Goal: Task Accomplishment & Management: Use online tool/utility

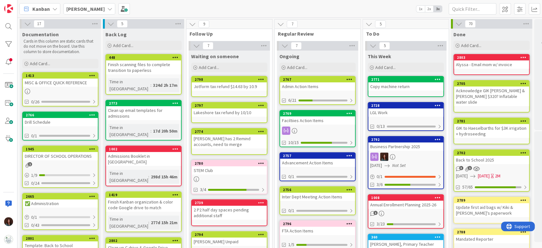
click at [107, 6] on icon at bounding box center [109, 8] width 5 height 5
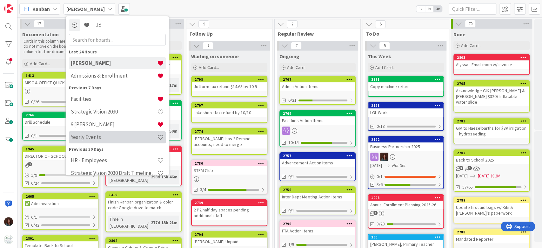
click at [91, 138] on h4 "Yearly Events" at bounding box center [114, 137] width 86 height 6
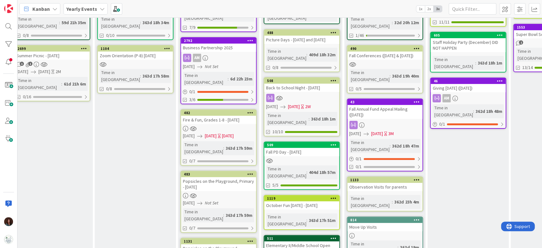
scroll to position [8, 427]
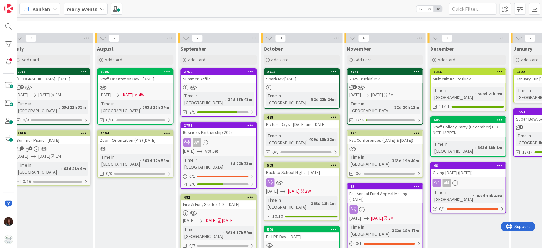
click at [386, 76] on div "2025 Truckin' MV" at bounding box center [384, 79] width 75 height 8
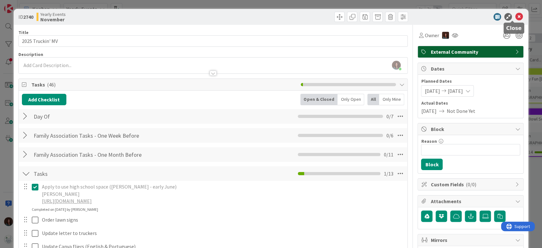
click at [515, 17] on icon at bounding box center [519, 17] width 8 height 8
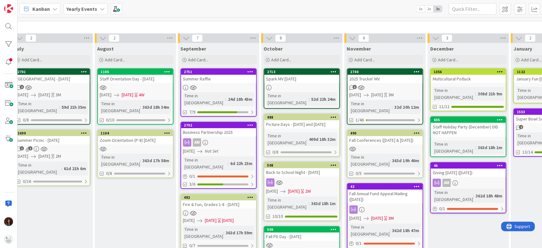
click at [415, 70] on icon at bounding box center [417, 71] width 6 height 4
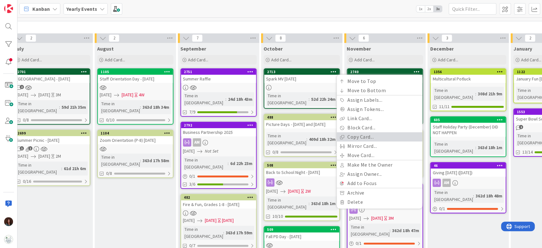
click at [385, 138] on link "Copy Card..." at bounding box center [380, 136] width 86 height 9
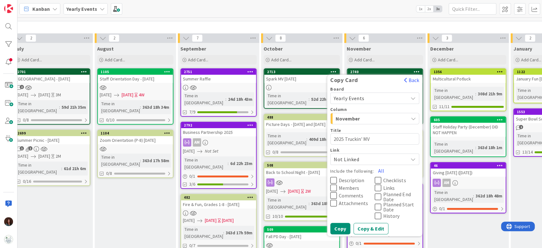
click at [343, 139] on textarea "2025 Truckin' MV" at bounding box center [374, 138] width 89 height 11
type textarea "x"
type textarea "202 Truckin' MV"
type textarea "x"
type textarea "2026 Truckin' MV"
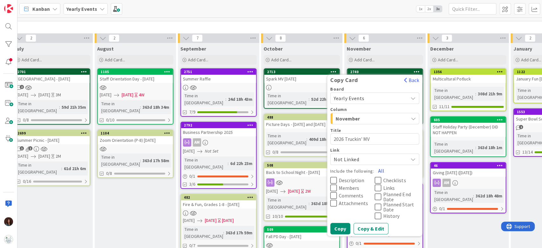
click at [380, 170] on button "All" at bounding box center [381, 170] width 14 height 11
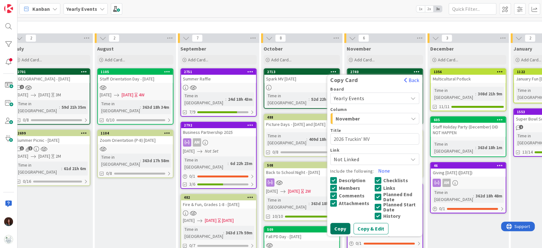
click at [344, 227] on button "Copy" at bounding box center [340, 228] width 20 height 11
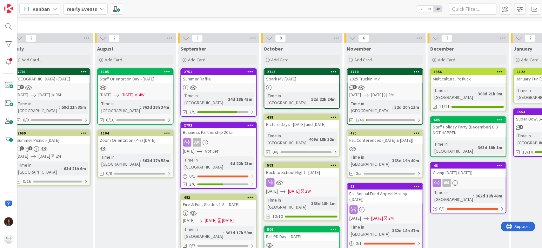
type textarea "x"
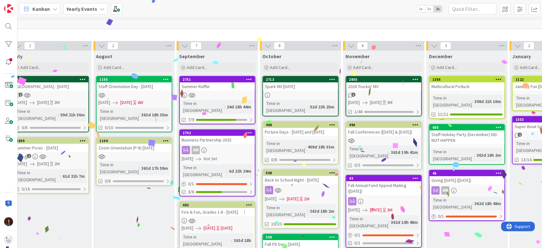
scroll to position [0, 421]
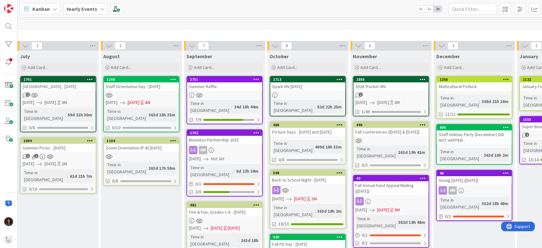
click at [382, 84] on div "2026 Truckin' MV" at bounding box center [391, 86] width 75 height 8
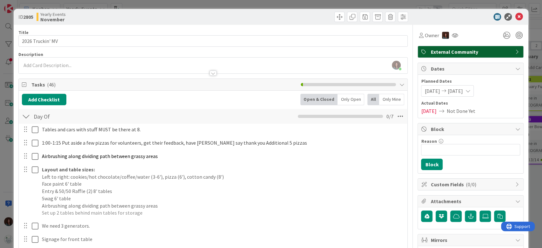
click at [26, 115] on div at bounding box center [26, 116] width 8 height 11
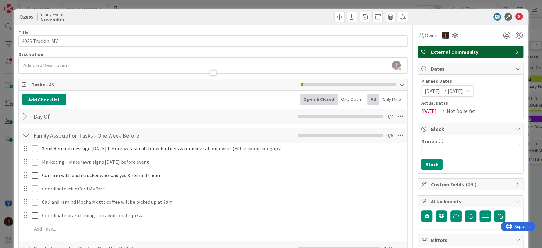
click at [25, 136] on div at bounding box center [26, 135] width 8 height 11
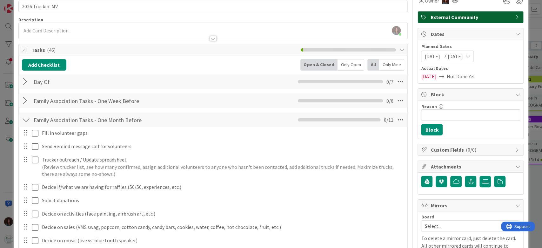
scroll to position [42, 0]
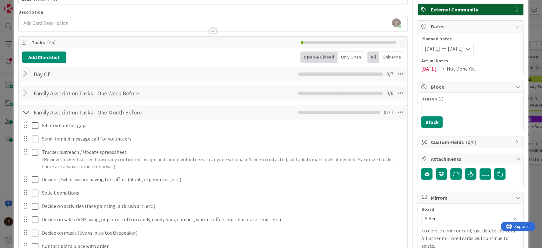
click at [27, 110] on div at bounding box center [26, 111] width 8 height 11
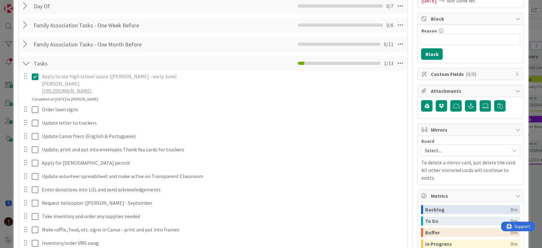
scroll to position [127, 0]
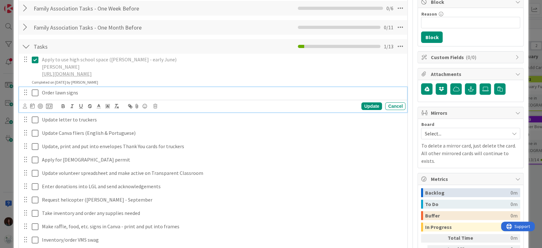
click at [44, 92] on p "Order lawn signs" at bounding box center [222, 92] width 361 height 7
click at [155, 104] on div "Update Cancel" at bounding box center [214, 106] width 383 height 9
click at [155, 104] on icon at bounding box center [155, 106] width 4 height 4
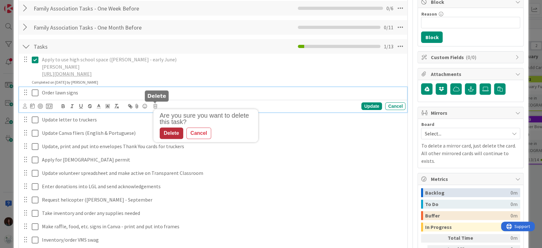
click at [172, 129] on div "Delete" at bounding box center [172, 132] width 24 height 11
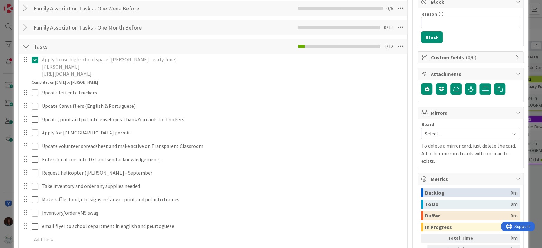
click at [440, 132] on span "Select..." at bounding box center [465, 133] width 81 height 9
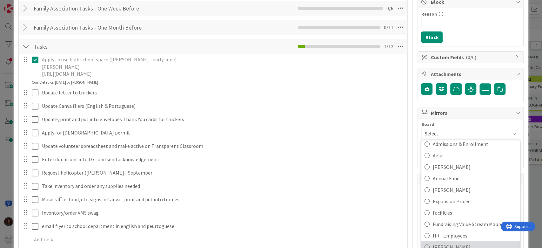
scroll to position [84, 0]
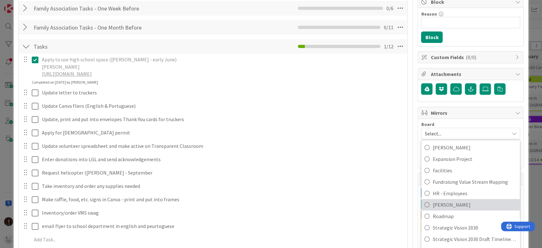
click at [458, 208] on span "[PERSON_NAME]" at bounding box center [475, 205] width 84 height 10
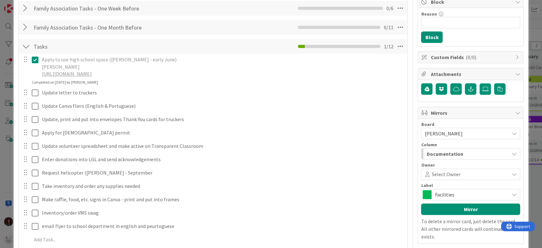
click at [468, 153] on div "Documentation" at bounding box center [467, 154] width 84 height 10
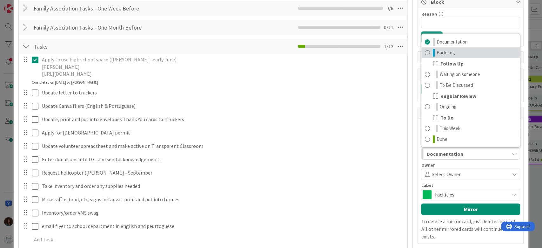
click at [459, 52] on link "Back Log" at bounding box center [470, 52] width 98 height 11
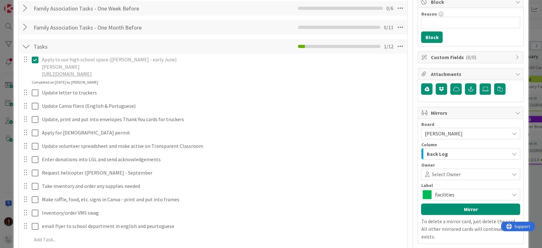
click at [462, 193] on span "Facilities" at bounding box center [470, 194] width 71 height 9
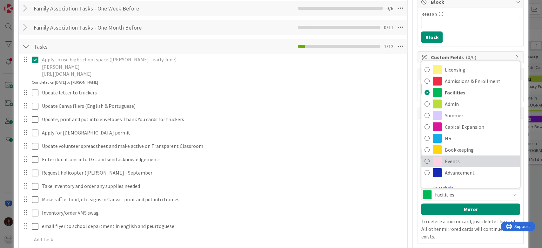
click at [461, 157] on span "Events" at bounding box center [481, 161] width 72 height 10
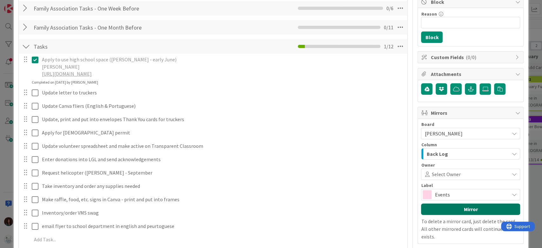
click at [474, 210] on button "Mirror" at bounding box center [470, 208] width 99 height 11
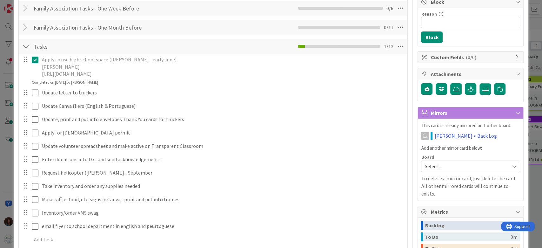
scroll to position [169, 0]
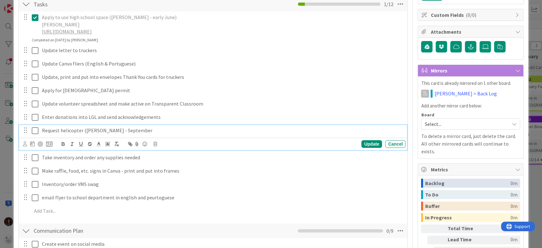
click at [129, 131] on p "Request helicopter ([PERSON_NAME] - September" at bounding box center [222, 130] width 361 height 7
click at [370, 143] on div "Update" at bounding box center [371, 144] width 21 height 8
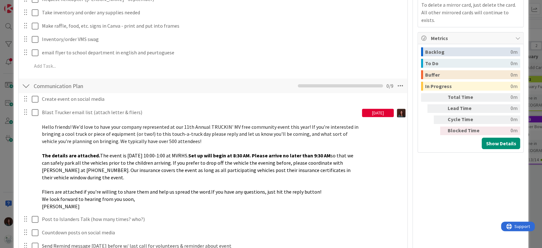
scroll to position [296, 0]
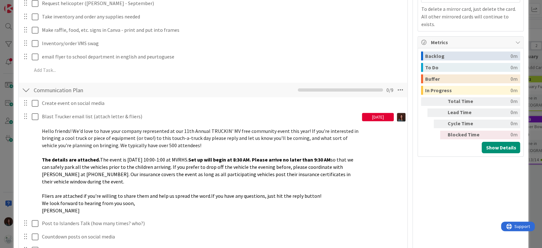
click at [28, 90] on div at bounding box center [26, 89] width 8 height 11
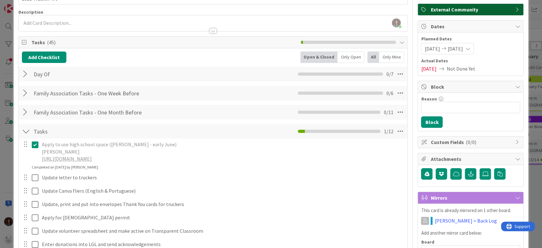
scroll to position [0, 0]
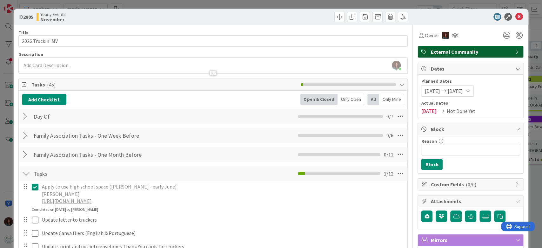
click at [23, 172] on div at bounding box center [26, 173] width 8 height 11
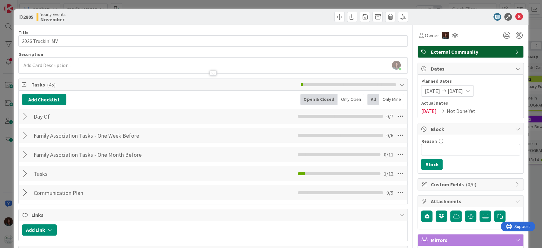
click at [26, 154] on div at bounding box center [26, 154] width 8 height 11
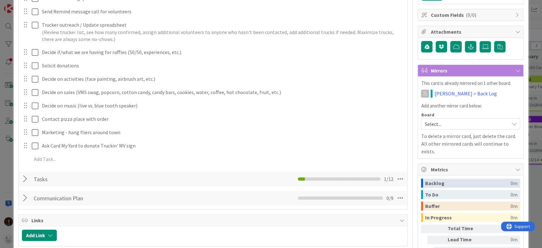
scroll to position [42, 0]
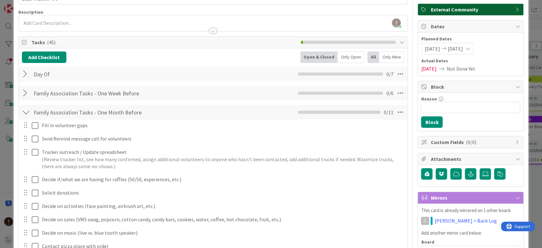
click at [28, 116] on div at bounding box center [26, 111] width 8 height 11
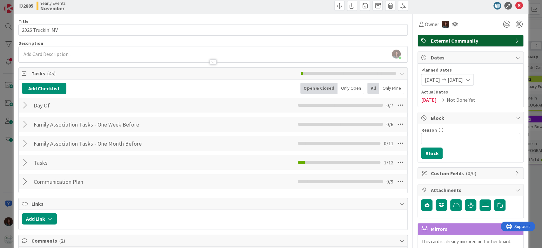
scroll to position [0, 0]
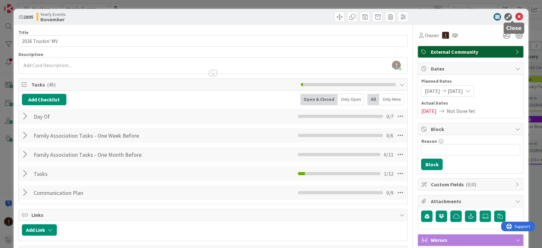
click at [515, 17] on icon at bounding box center [519, 17] width 8 height 8
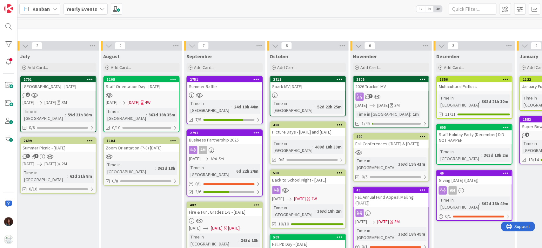
click at [64, 7] on div "Yearly Events" at bounding box center [86, 8] width 44 height 11
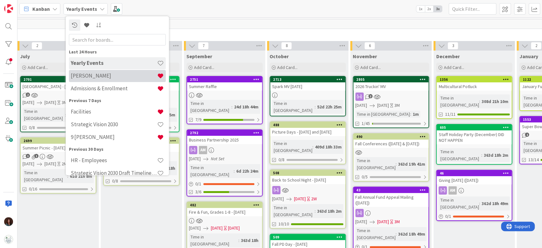
click at [75, 74] on h4 "[PERSON_NAME]" at bounding box center [114, 76] width 86 height 6
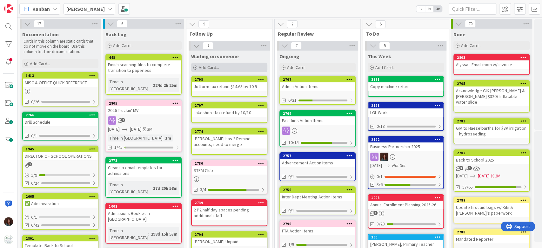
click at [249, 67] on div "Add Card..." at bounding box center [229, 68] width 76 height 10
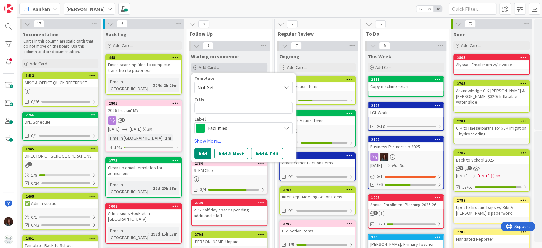
type textarea "x"
type textarea "F"
type textarea "x"
type textarea "Fie"
type textarea "x"
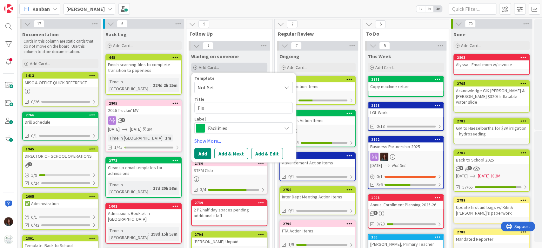
type textarea "Fiel"
type textarea "x"
type textarea "Field"
type textarea "x"
type textarea "Field"
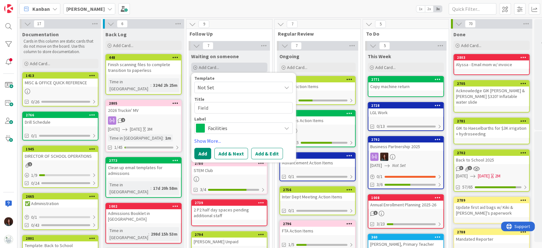
type textarea "x"
type textarea "Field -"
type textarea "x"
type textarea "Field -"
type textarea "x"
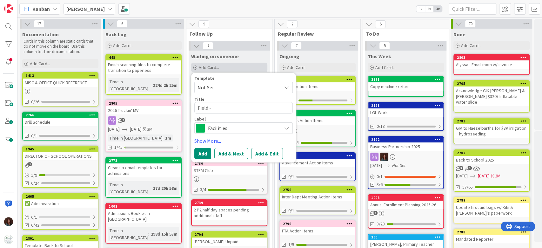
type textarea "Field - D"
type textarea "x"
type textarea "Field - [PERSON_NAME]"
type textarea "x"
type textarea "Field - [PERSON_NAME]"
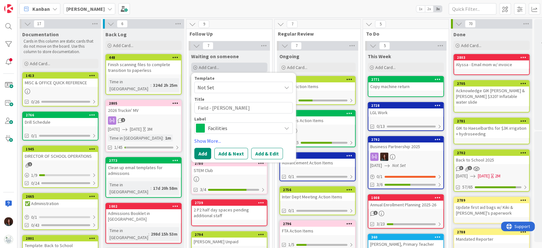
type textarea "x"
type textarea "Field - [PERSON_NAME]"
type textarea "x"
type textarea "Field - [PERSON_NAME]"
type textarea "x"
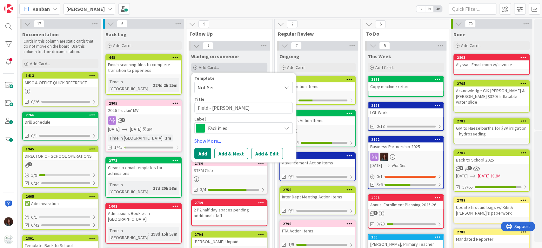
type textarea "Field - [PERSON_NAME] My"
type textarea "x"
type textarea "Field - [PERSON_NAME]"
type textarea "x"
type textarea "Field - [PERSON_NAME]"
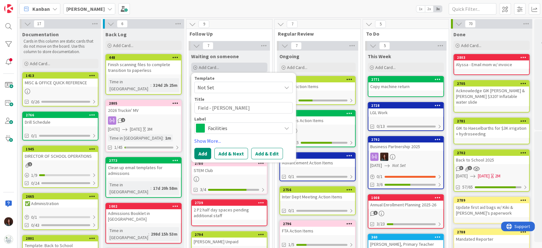
type textarea "x"
type textarea "Field - [PERSON_NAME]"
type textarea "x"
type textarea "Field - [PERSON_NAME]"
click at [207, 152] on button "Add" at bounding box center [202, 153] width 17 height 11
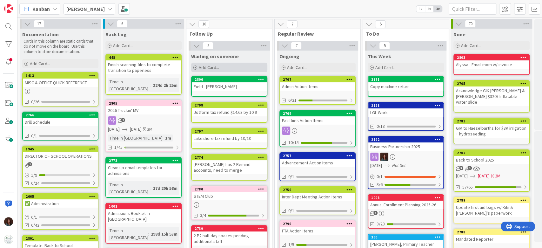
click at [213, 70] on div "Add Card..." at bounding box center [229, 68] width 76 height 10
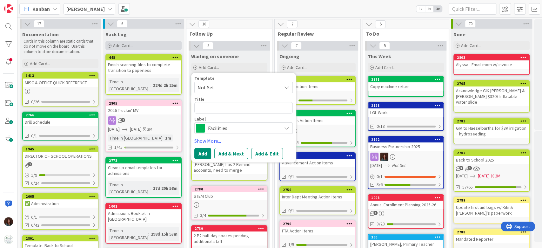
click at [135, 44] on div "Add Card..." at bounding box center [143, 46] width 76 height 10
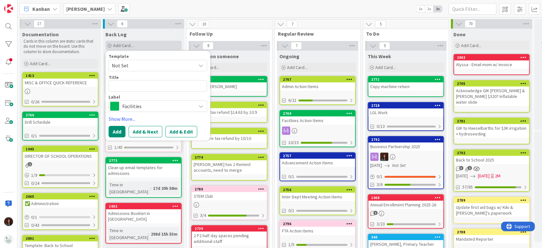
type textarea "x"
type textarea "U"
type textarea "x"
type textarea "Up"
type textarea "x"
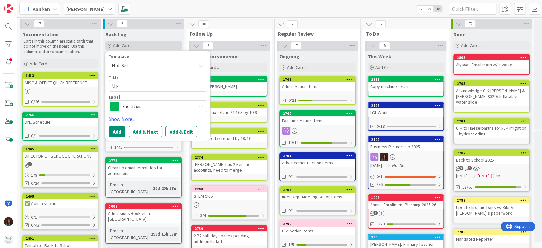
type textarea "Upd"
type textarea "x"
type textarea "Upda"
type textarea "x"
type textarea "Updat"
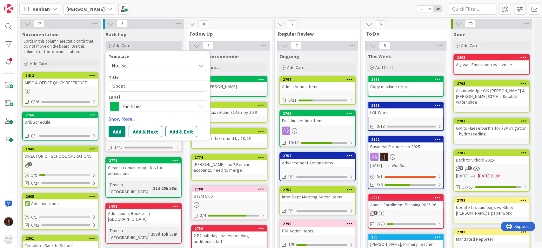
type textarea "x"
type textarea "Update"
type textarea "x"
type textarea "Update"
type textarea "x"
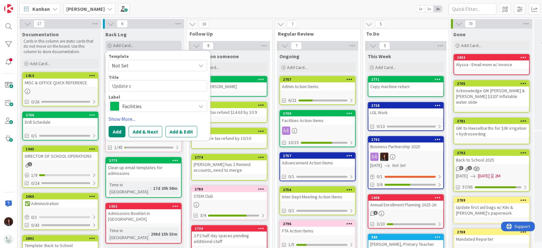
type textarea "Update co"
type textarea "x"
type textarea "Update c"
type textarea "x"
type textarea "Update"
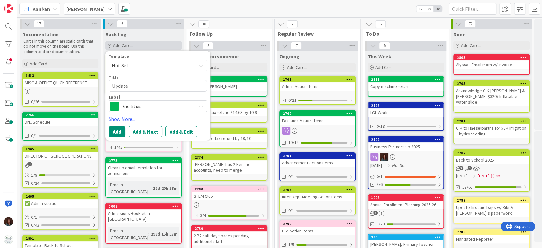
type textarea "x"
type textarea "Update E"
type textarea "x"
type textarea "Update Ex"
type textarea "x"
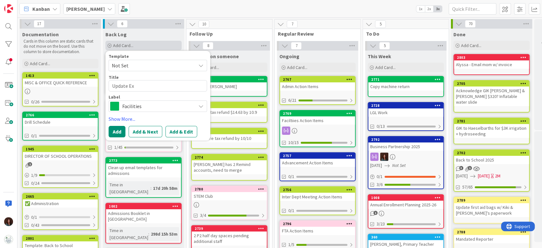
type textarea "Update Exp"
type textarea "x"
type textarea "Update Expan"
type textarea "x"
type textarea "Update Expans"
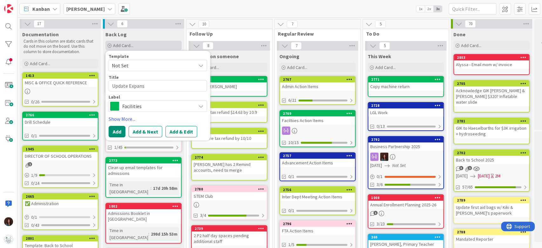
type textarea "x"
type textarea "Update Expansi"
type textarea "x"
type textarea "Update Expansio"
type textarea "x"
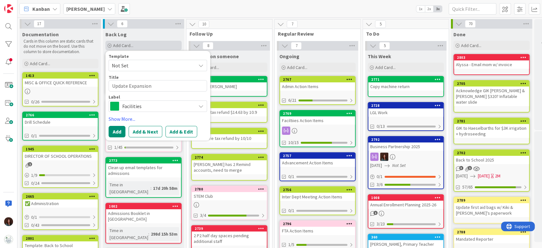
type textarea "Update Expansion"
type textarea "x"
type textarea "Update Expansion c"
type textarea "x"
type textarea "Update Expansion co"
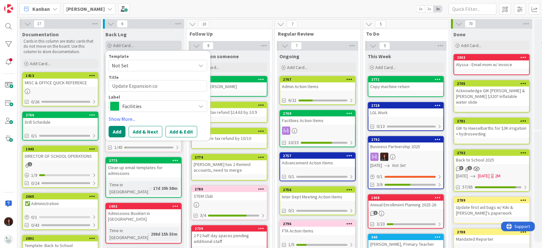
type textarea "x"
type textarea "Update Expansion con"
type textarea "x"
type textarea "Update Expansion cons"
type textarea "x"
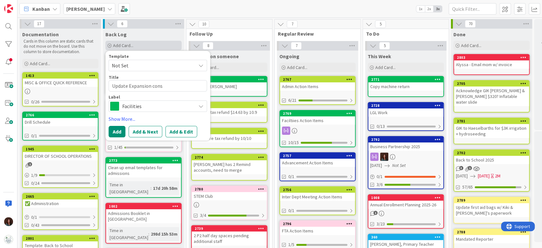
type textarea "Update Expansion const"
type textarea "x"
type textarea "Update Expansion constr"
type textarea "x"
type textarea "Update Expansion constru"
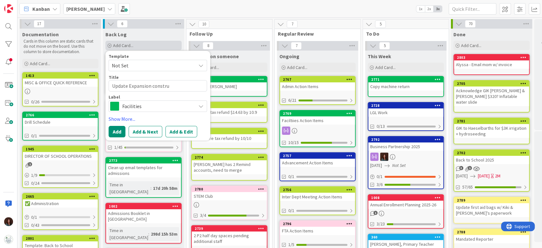
type textarea "x"
type textarea "Update Expansion construc"
type textarea "x"
type textarea "Update Expansion constructi"
type textarea "x"
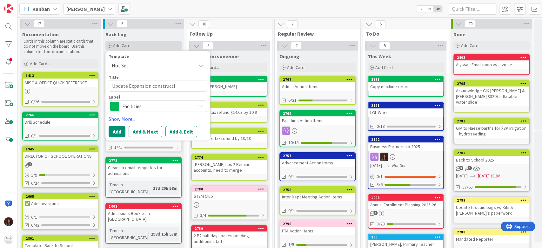
type textarea "Update Expansion constructio"
type textarea "x"
type textarea "Update Expansion construction"
type textarea "x"
type textarea "Update Expansion construction"
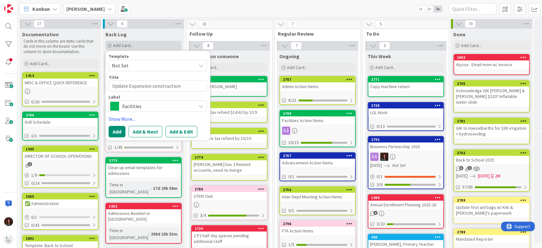
type textarea "x"
type textarea "Update Expansion construction n"
type textarea "x"
type textarea "Update Expansion construction nu"
type textarea "x"
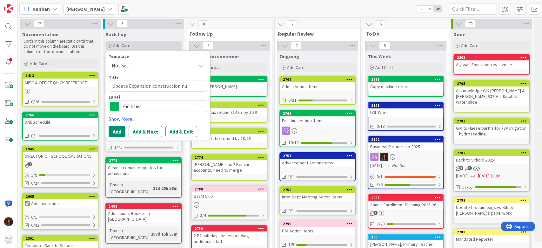
type textarea "Update Expansion construction num"
type textarea "x"
type textarea "Update Expansion construction numb"
type textarea "x"
type textarea "Update Expansion construction numbe"
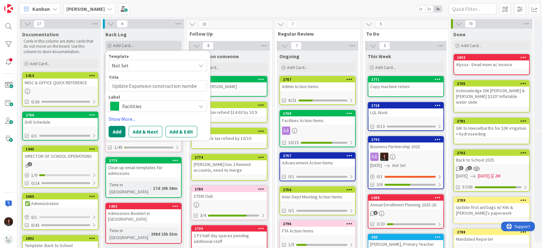
type textarea "x"
type textarea "Update Expansion construction number"
type textarea "x"
type textarea "Update Expansion construction numbers"
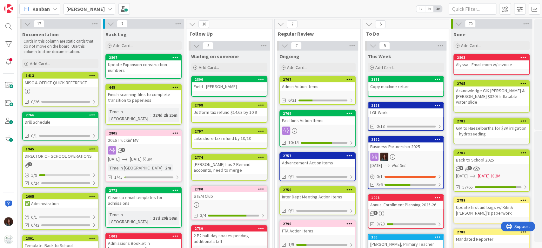
click at [143, 62] on div "Update Expansion construction numbers" at bounding box center [143, 67] width 75 height 14
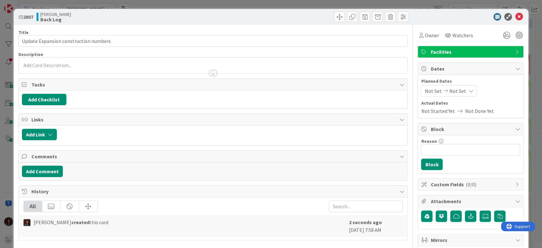
click at [448, 52] on span "Facilities" at bounding box center [471, 52] width 81 height 8
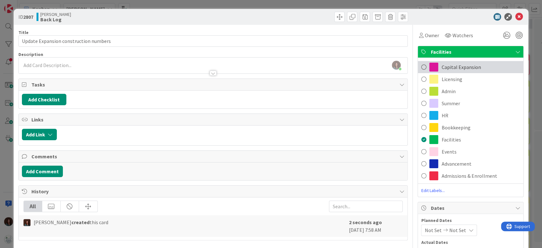
click at [489, 65] on div "Capital Expansion" at bounding box center [470, 67] width 105 height 12
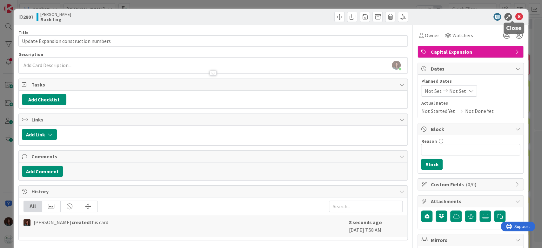
click at [515, 16] on icon at bounding box center [519, 17] width 8 height 8
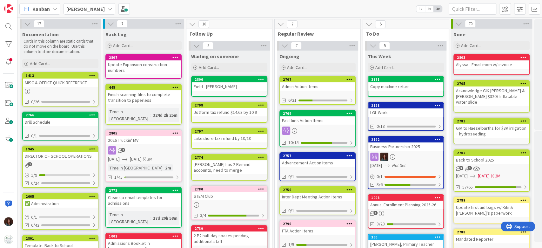
click at [398, 87] on div "Copy machine return" at bounding box center [405, 86] width 75 height 8
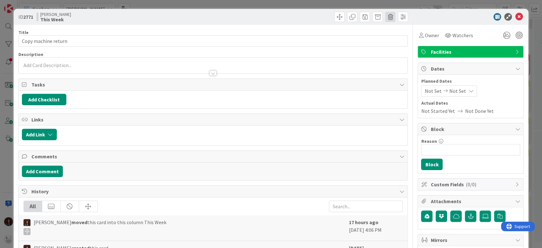
click at [385, 16] on span at bounding box center [390, 17] width 10 height 10
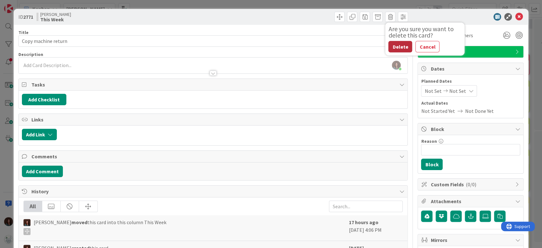
click at [394, 50] on button "Delete" at bounding box center [400, 46] width 24 height 11
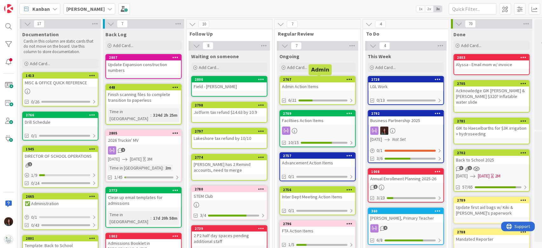
click at [314, 89] on div "Admin Action Items" at bounding box center [317, 86] width 75 height 8
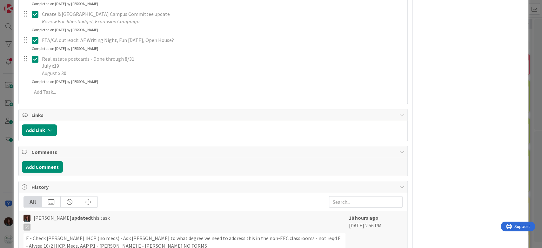
scroll to position [466, 0]
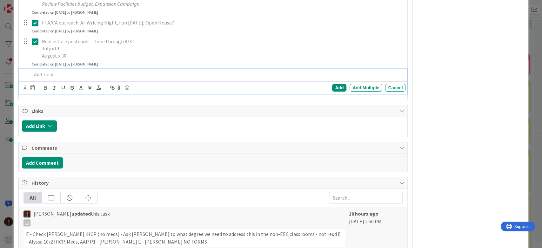
click at [60, 77] on p at bounding box center [218, 74] width 372 height 7
click at [332, 88] on div "Add" at bounding box center [339, 88] width 14 height 8
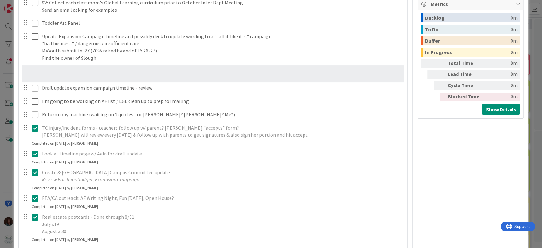
scroll to position [301, 0]
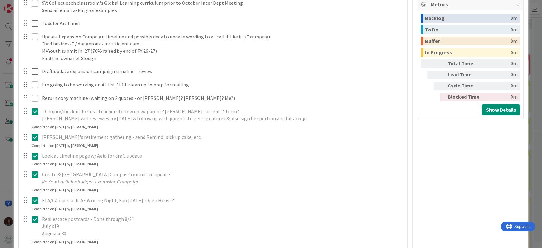
click at [91, 115] on p "[PERSON_NAME] will review every [DATE] & follow up with parents to get signatur…" at bounding box center [222, 118] width 361 height 7
click at [33, 111] on icon at bounding box center [35, 112] width 7 height 8
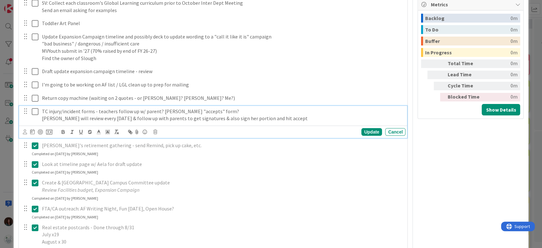
click at [77, 117] on p "[PERSON_NAME] will review every [DATE] & follow up with parents to get signatur…" at bounding box center [222, 118] width 361 height 7
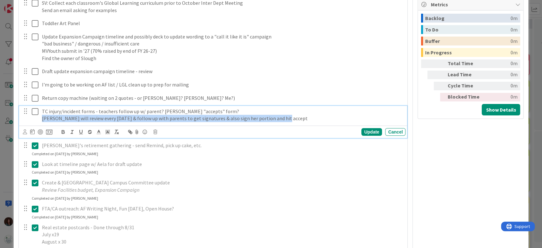
click at [77, 117] on p "[PERSON_NAME] will review every [DATE] & follow up with parents to get signatur…" at bounding box center [222, 118] width 361 height 7
copy p "[PERSON_NAME] will review every [DATE] & follow up with parents to get signatur…"
click at [37, 111] on icon at bounding box center [35, 112] width 7 height 8
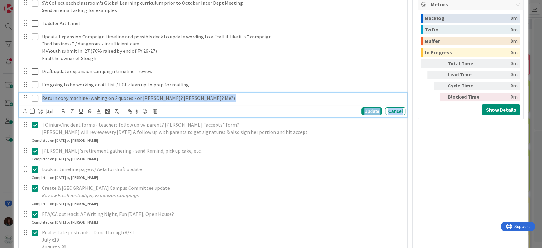
click at [369, 101] on div "Return copy machine (waiting on 2 quotes - or [PERSON_NAME]? [PERSON_NAME]? Me?…" at bounding box center [213, 104] width 388 height 25
click at [364, 111] on div "Update" at bounding box center [371, 111] width 21 height 8
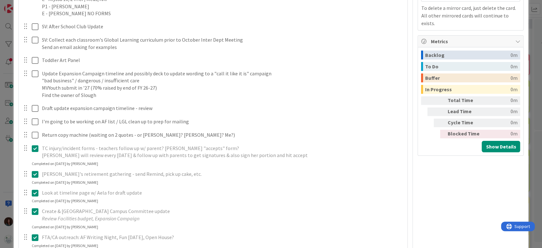
scroll to position [259, 0]
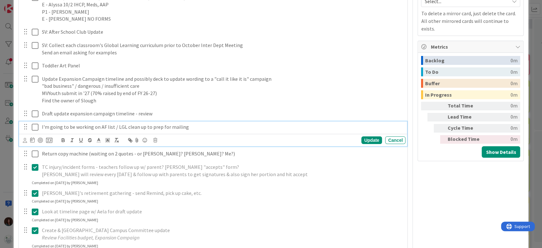
click at [81, 127] on p "I'm going to be working on AF list / LGL clean up to prep for mailing" at bounding box center [222, 126] width 361 height 7
click at [195, 128] on p "I'm going to be working on AF list / LGL clean up to prep for mailing" at bounding box center [222, 126] width 361 height 7
click at [155, 140] on icon at bounding box center [155, 140] width 4 height 4
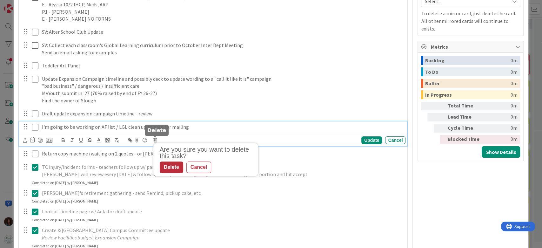
click at [175, 166] on div "Delete" at bounding box center [172, 166] width 24 height 11
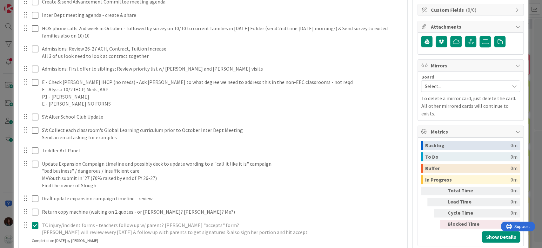
scroll to position [217, 0]
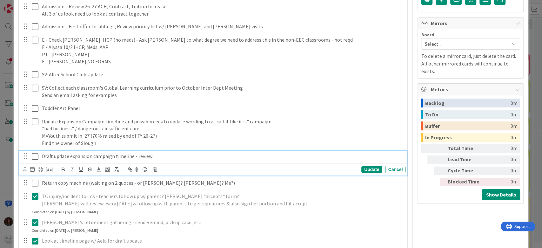
click at [135, 153] on p "Draft update expansion campaign timeline - review" at bounding box center [222, 155] width 361 height 7
click at [369, 168] on div "Update" at bounding box center [371, 169] width 21 height 8
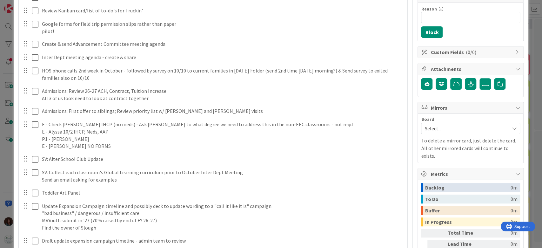
scroll to position [90, 0]
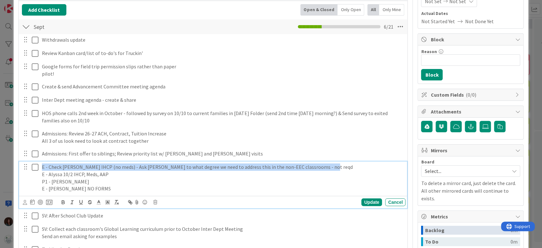
drag, startPoint x: 325, startPoint y: 165, endPoint x: 35, endPoint y: 168, distance: 290.0
click at [35, 168] on div "E - Check [PERSON_NAME] IHCP (no meds) - Ask [PERSON_NAME] to what degree we ne…" at bounding box center [214, 177] width 384 height 33
copy p "E - Check [PERSON_NAME] IHCP (no meds) - Ask [PERSON_NAME] to what degree we ne…"
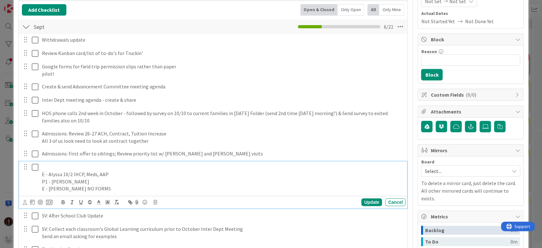
click at [41, 174] on div "E - Alyssa 10/2 IHCP, Meds, AAP P1 - [PERSON_NAME] E - [PERSON_NAME] NO FORMS" at bounding box center [222, 177] width 366 height 33
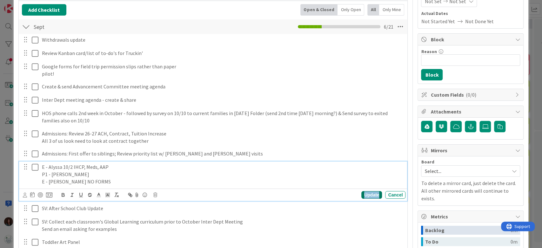
click at [365, 193] on div "Update" at bounding box center [371, 195] width 21 height 8
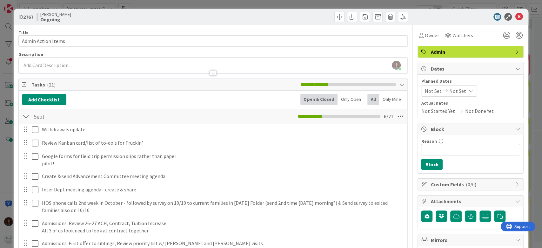
scroll to position [42, 0]
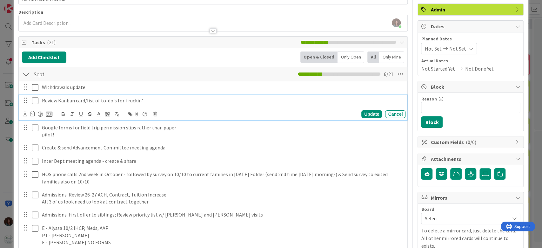
click at [36, 100] on icon at bounding box center [35, 101] width 7 height 8
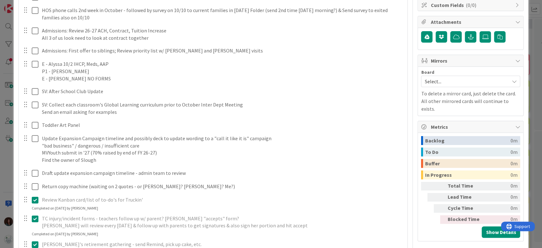
scroll to position [137, 0]
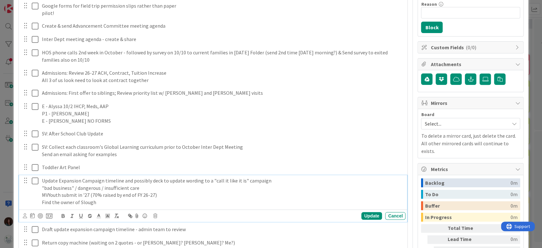
click at [107, 202] on p "Find the owner of Slough" at bounding box center [222, 202] width 361 height 7
click at [156, 216] on icon at bounding box center [155, 215] width 4 height 4
click at [177, 203] on div "Delete" at bounding box center [172, 203] width 24 height 11
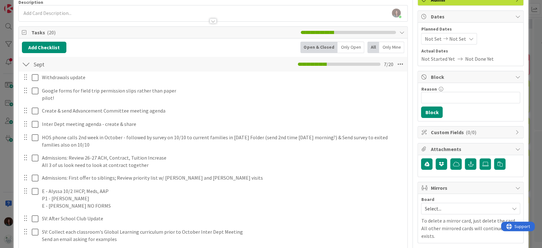
scroll to position [94, 0]
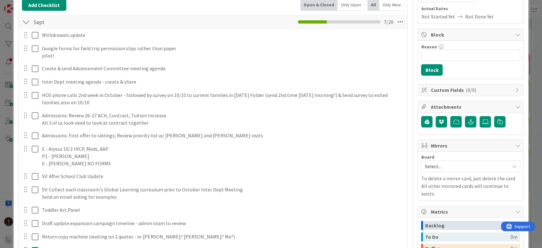
click at [119, 170] on div "Withdrawals update Update Cancel Google forms for field trip permission slips r…" at bounding box center [213, 223] width 383 height 388
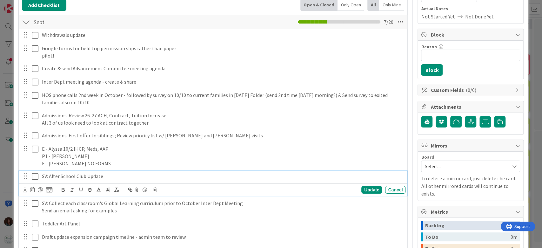
click at [116, 175] on p "SV: After School Club Update" at bounding box center [222, 175] width 361 height 7
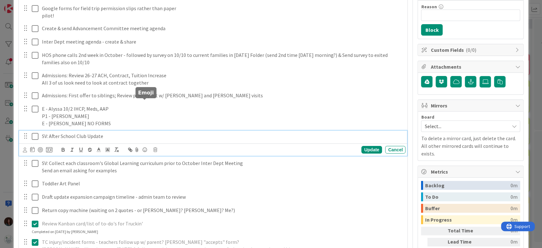
scroll to position [179, 0]
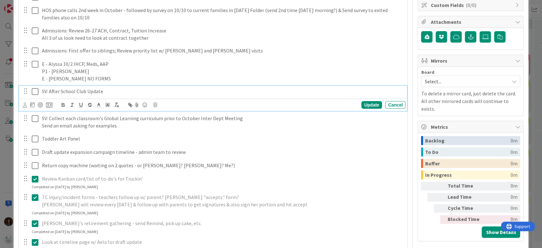
click at [37, 91] on icon at bounding box center [35, 92] width 7 height 8
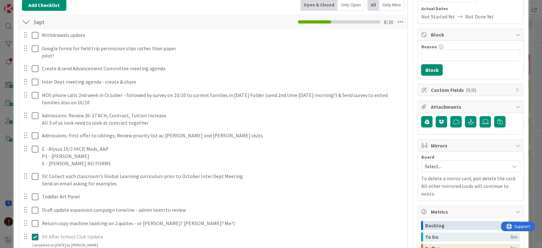
scroll to position [52, 0]
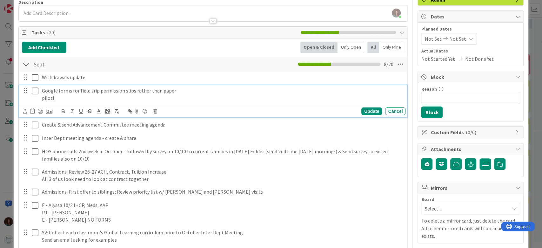
click at [62, 94] on p "pilot!" at bounding box center [222, 97] width 361 height 7
click at [368, 108] on div "Update" at bounding box center [371, 111] width 21 height 8
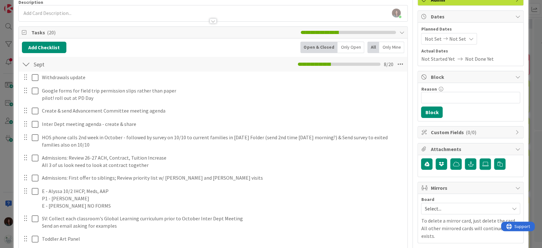
scroll to position [94, 0]
